Goal: Task Accomplishment & Management: Manage account settings

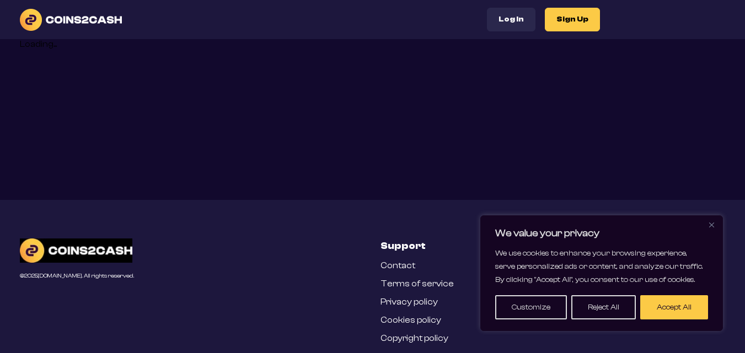
click at [505, 12] on button "Log In" at bounding box center [511, 20] width 48 height 24
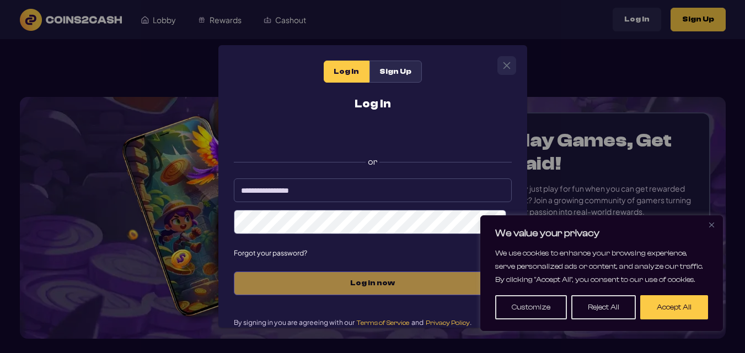
click at [505, 14] on div "Log In Sign Up Log In or Forgot your password? Log in now By signing in you are…" at bounding box center [372, 176] width 745 height 353
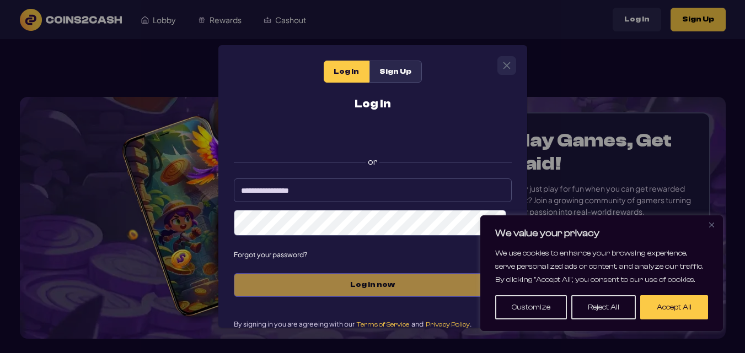
click at [160, 125] on div "Log In Sign Up Log In or Forgot your password? Log in now By signing in you are…" at bounding box center [372, 176] width 745 height 353
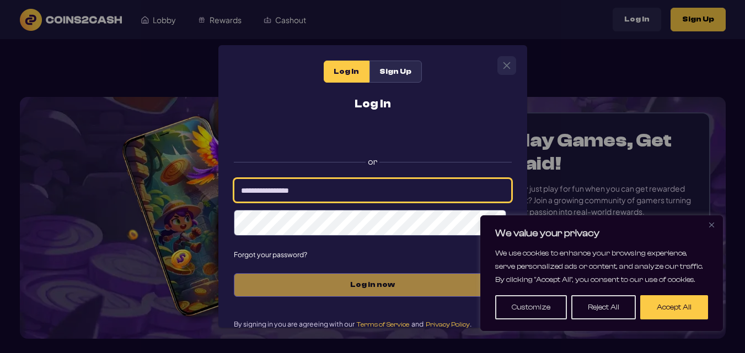
click at [317, 182] on input at bounding box center [373, 191] width 278 height 24
click at [286, 195] on input at bounding box center [373, 191] width 278 height 24
click at [273, 198] on input at bounding box center [373, 191] width 278 height 24
click at [283, 183] on input at bounding box center [373, 191] width 278 height 24
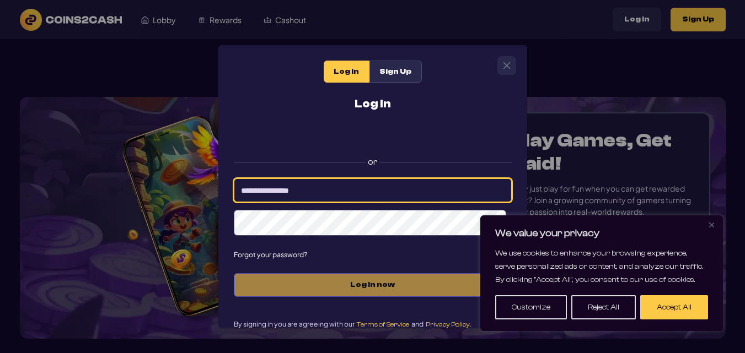
click at [283, 183] on input at bounding box center [373, 191] width 278 height 24
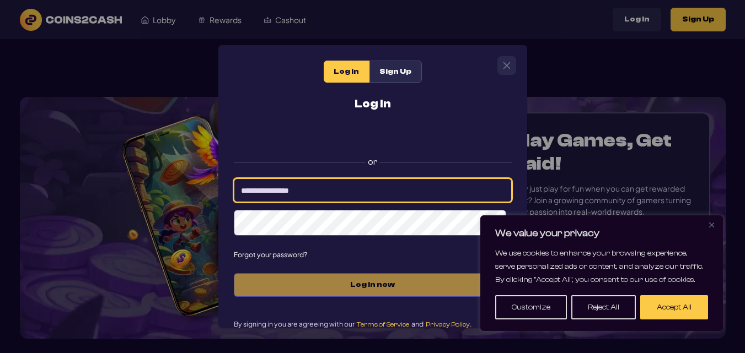
click at [283, 183] on input at bounding box center [373, 191] width 278 height 24
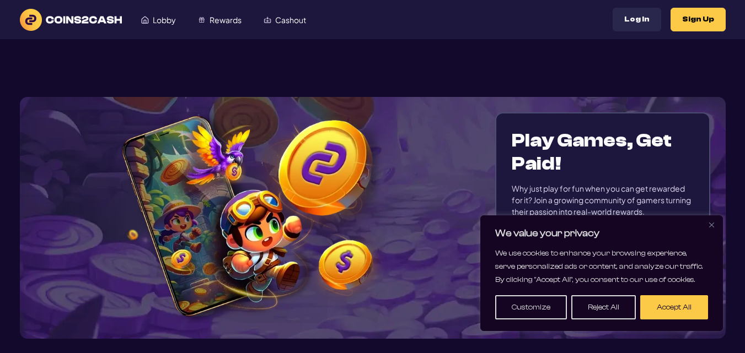
click at [550, 353] on section "Play Games, Get Paid! Why just play for fun when you can get rewarded for it? J…" at bounding box center [372, 218] width 705 height 358
